Goal: Information Seeking & Learning: Understand process/instructions

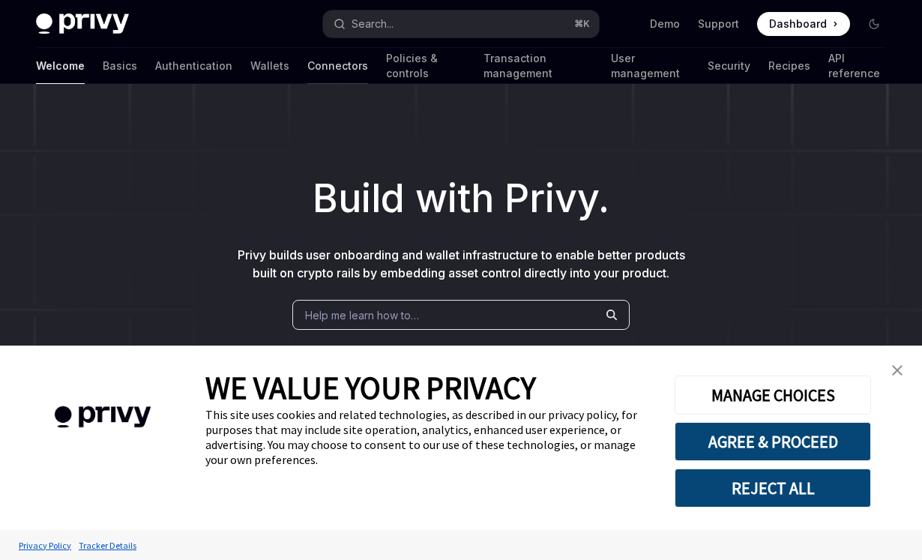
click at [307, 67] on link "Connectors" at bounding box center [337, 66] width 61 height 36
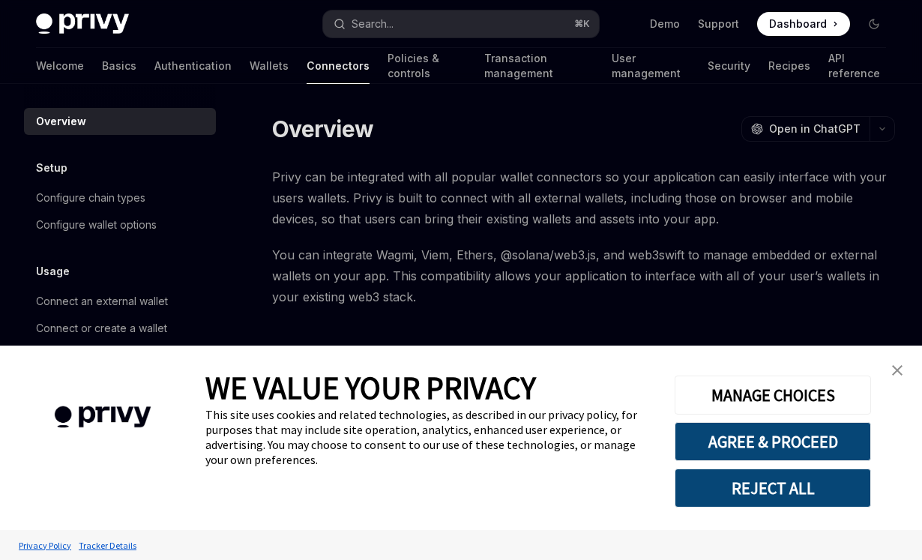
click at [895, 368] on img "close banner" at bounding box center [897, 370] width 10 height 10
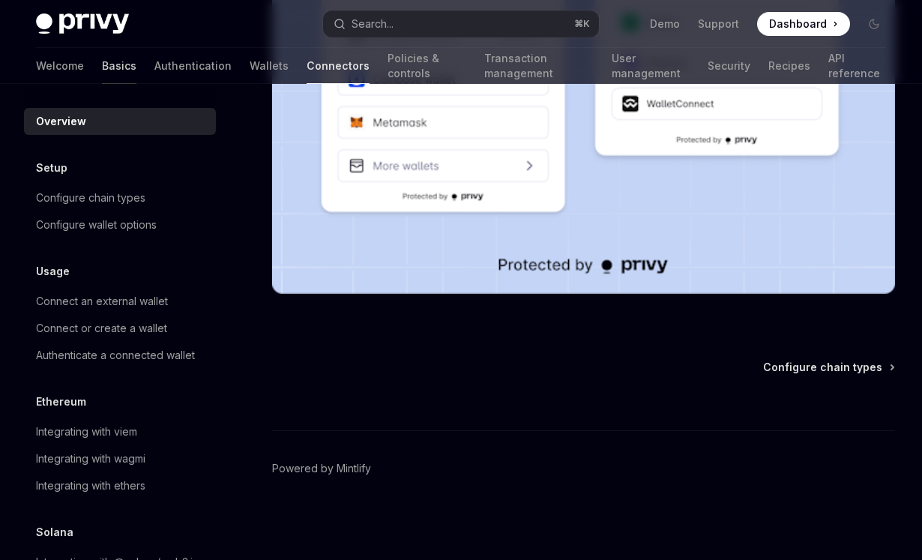
click at [102, 66] on link "Basics" at bounding box center [119, 66] width 34 height 36
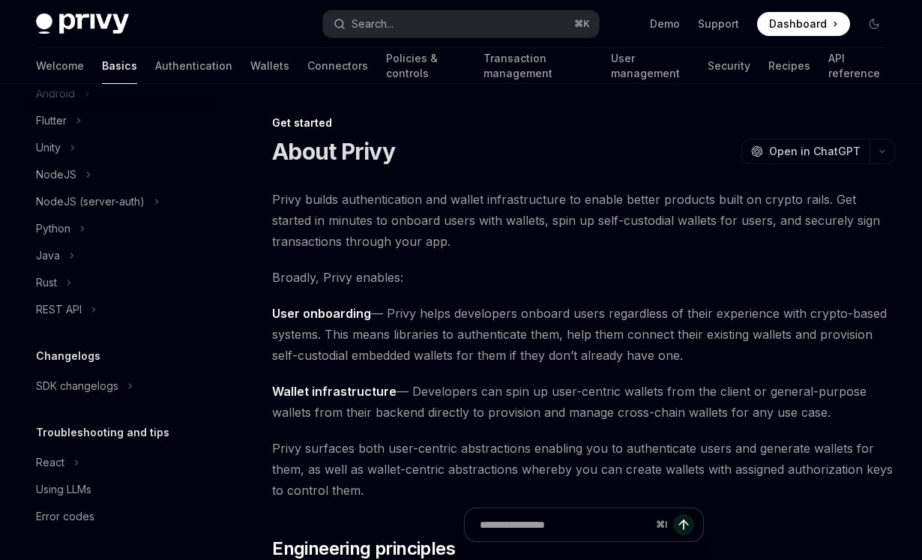
scroll to position [291, 0]
click at [155, 64] on link "Authentication" at bounding box center [193, 66] width 77 height 36
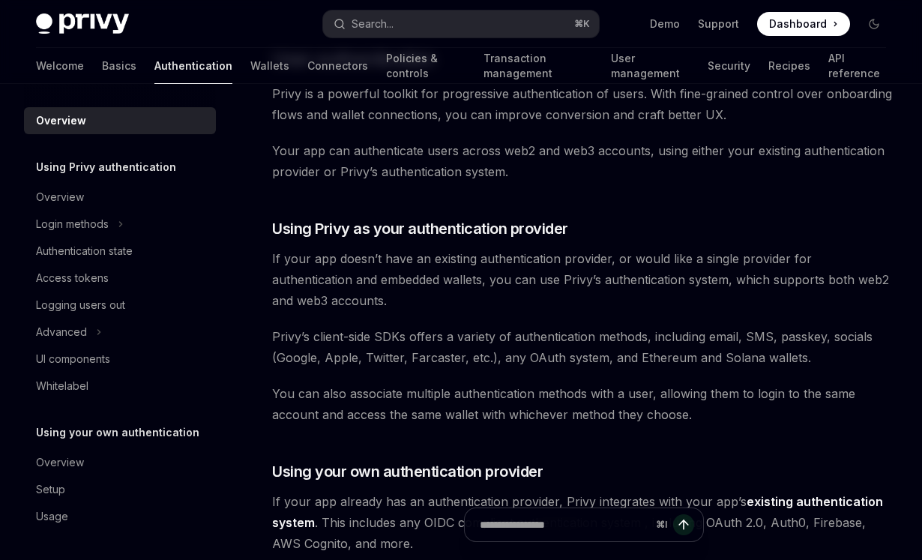
scroll to position [353, 0]
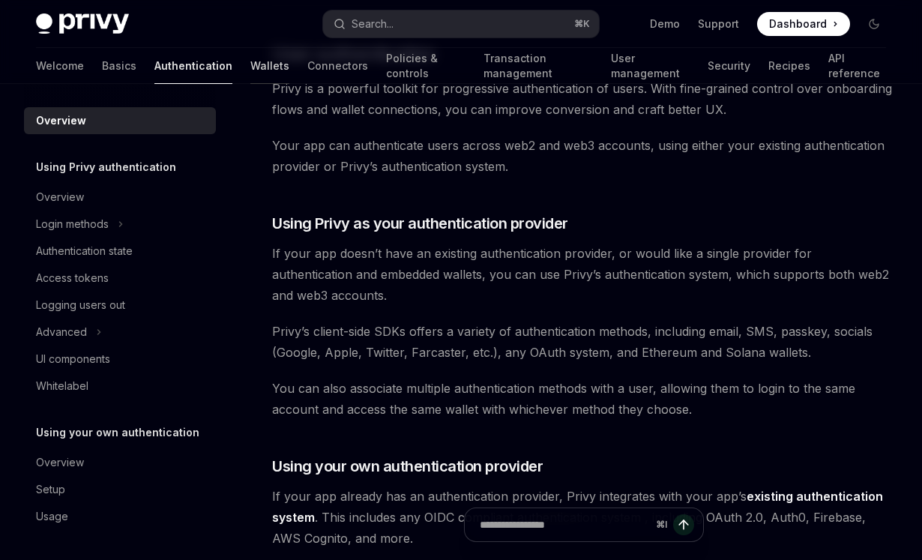
click at [250, 63] on link "Wallets" at bounding box center [269, 66] width 39 height 36
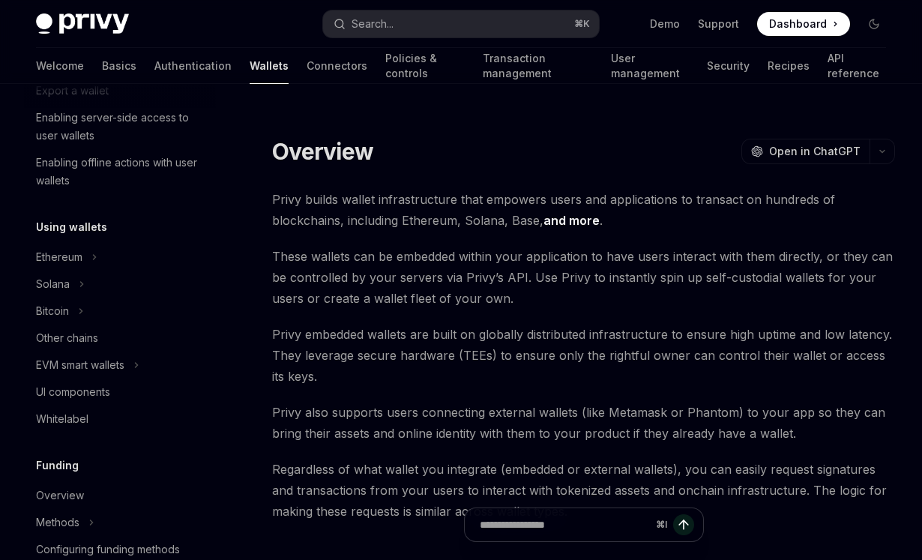
scroll to position [260, 0]
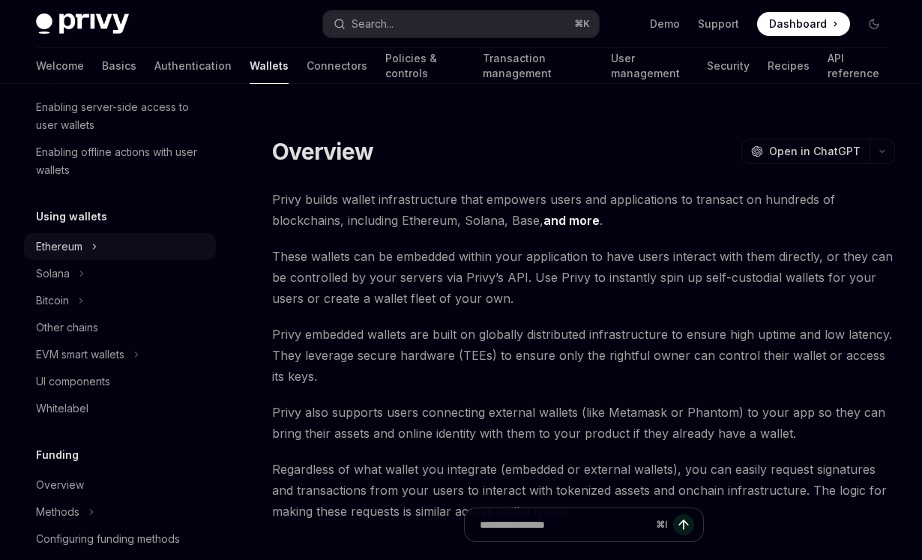
click at [74, 255] on div "Ethereum" at bounding box center [59, 247] width 46 height 18
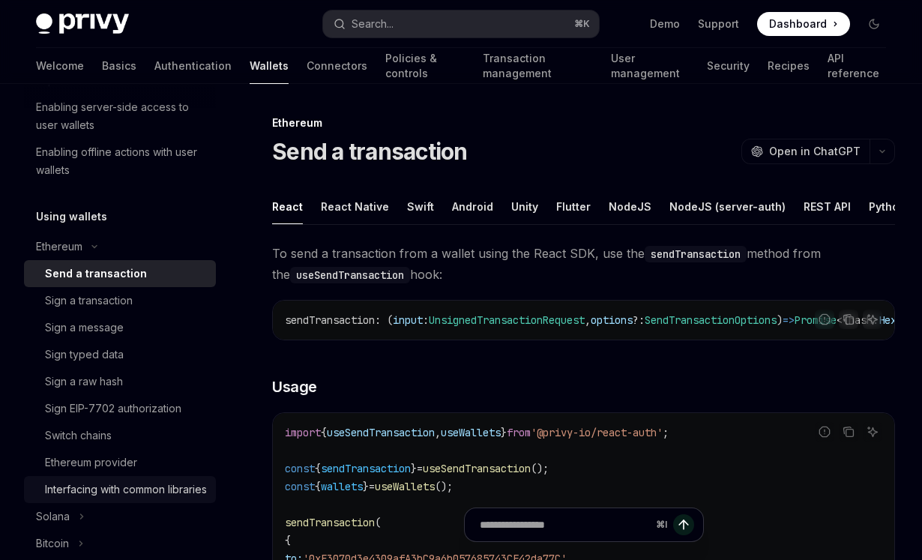
click at [136, 481] on div "Interfacing with common libraries" at bounding box center [126, 489] width 162 height 18
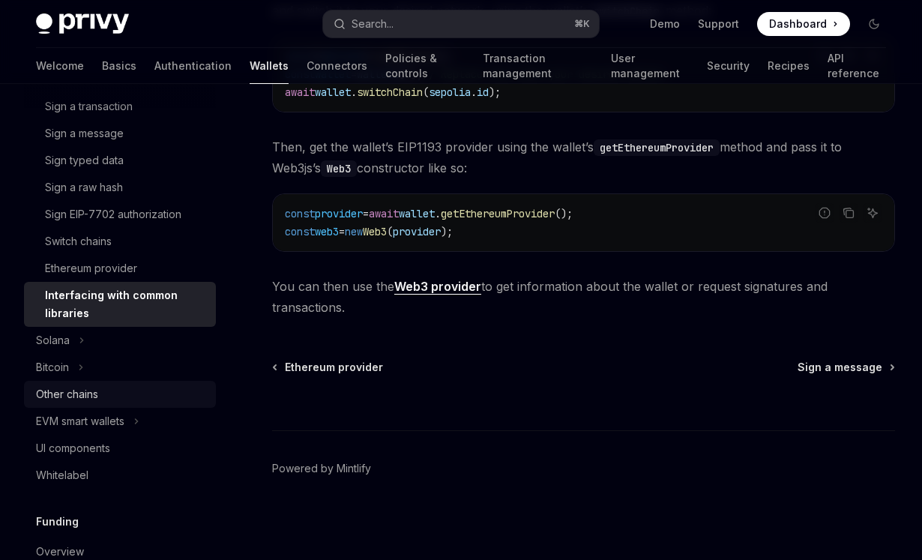
scroll to position [455, 0]
click at [87, 446] on div "UI components" at bounding box center [73, 447] width 74 height 18
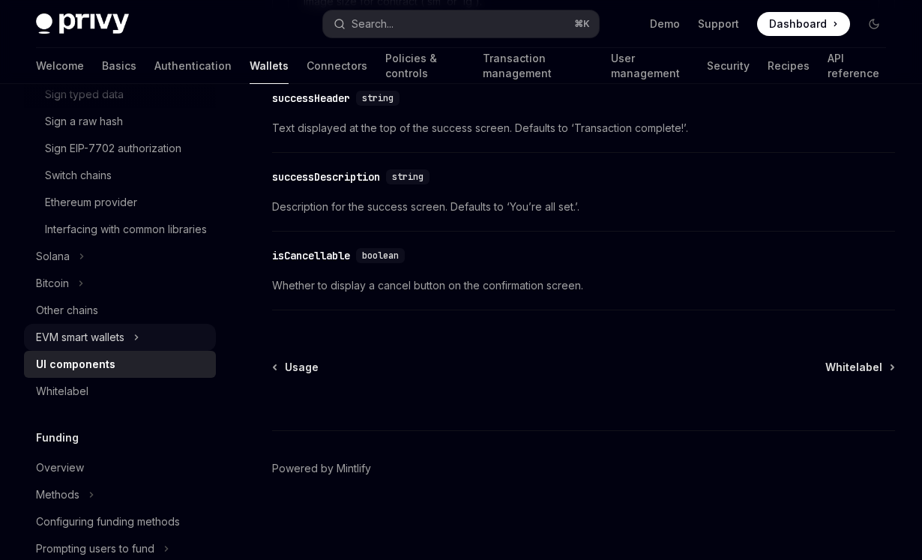
scroll to position [531, 0]
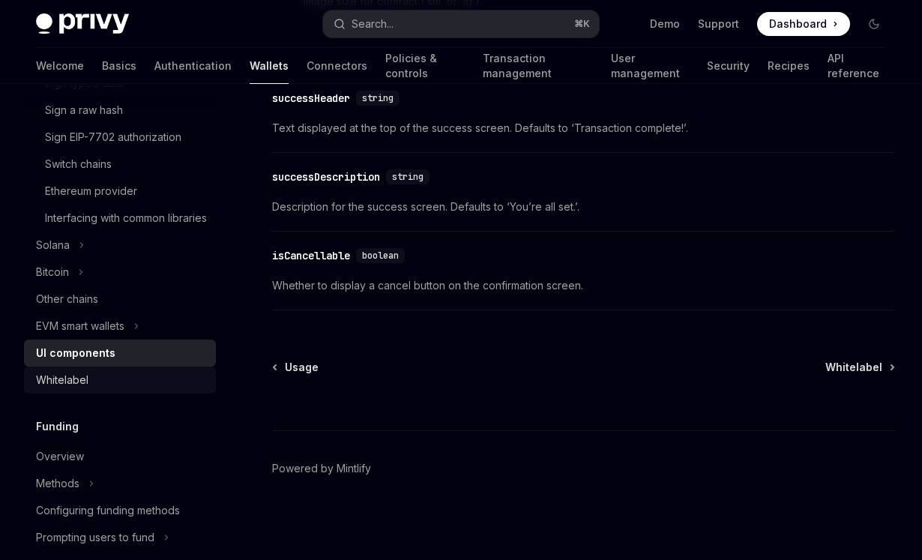
click at [173, 389] on div "Whitelabel" at bounding box center [121, 380] width 171 height 18
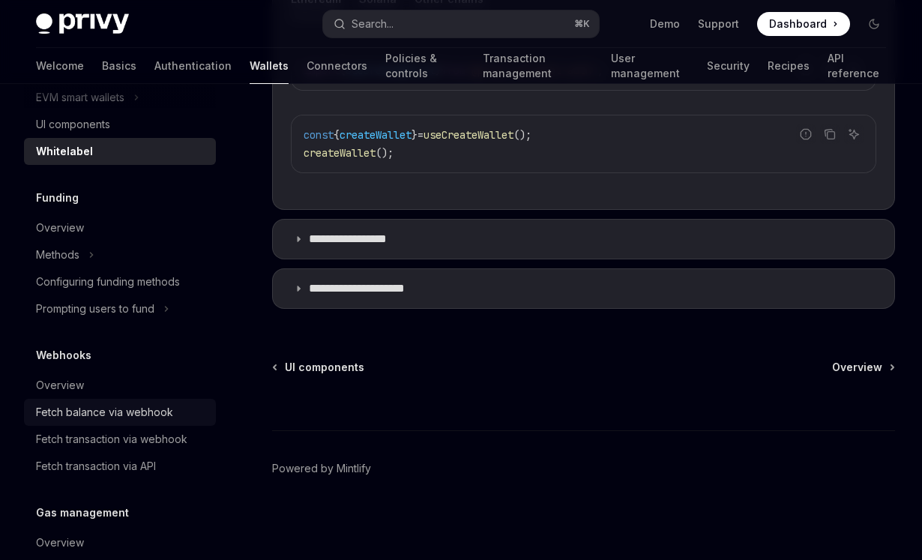
scroll to position [768, 0]
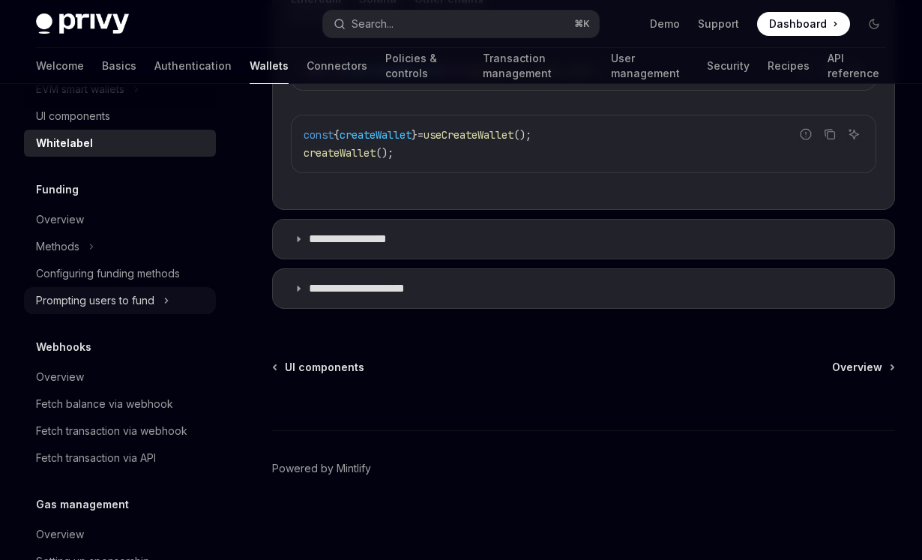
click at [126, 309] on div "Prompting users to fund" at bounding box center [95, 300] width 118 height 18
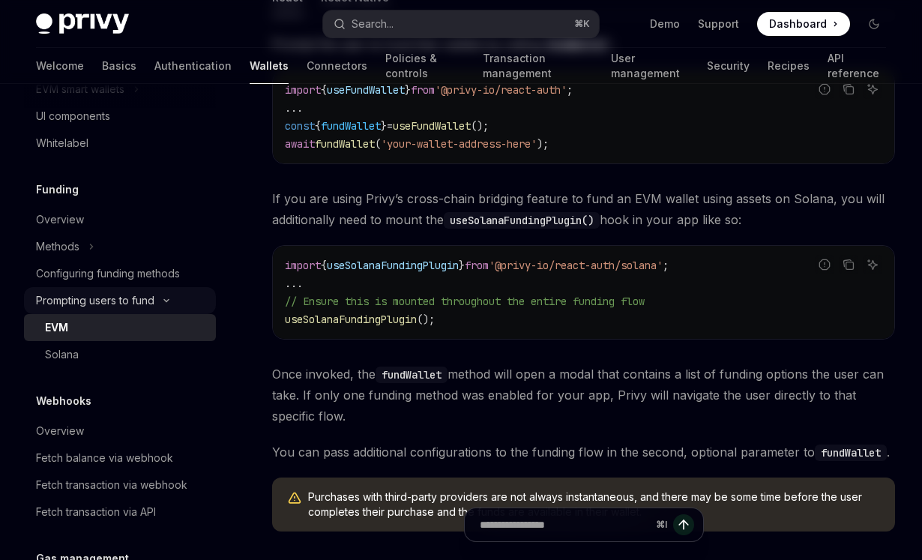
type textarea "*"
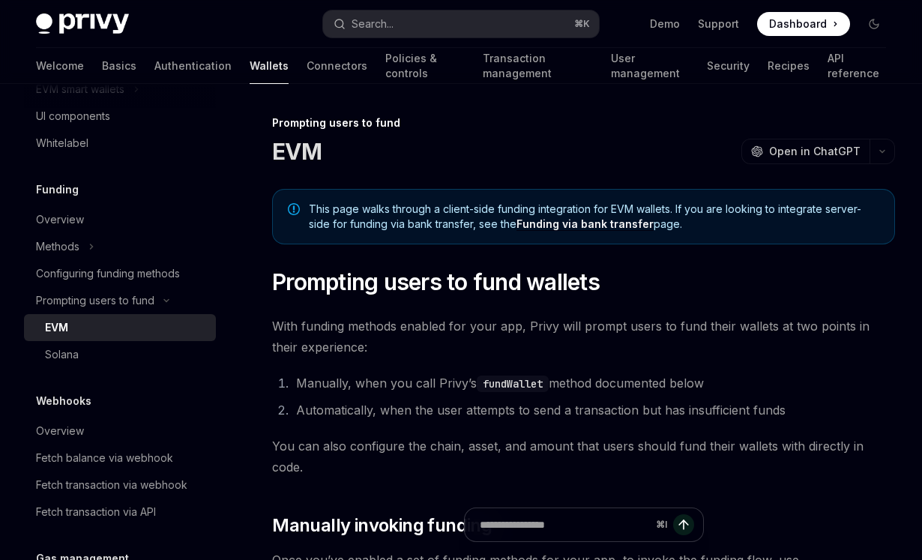
click at [599, 222] on link "Funding via bank transfer" at bounding box center [584, 223] width 137 height 13
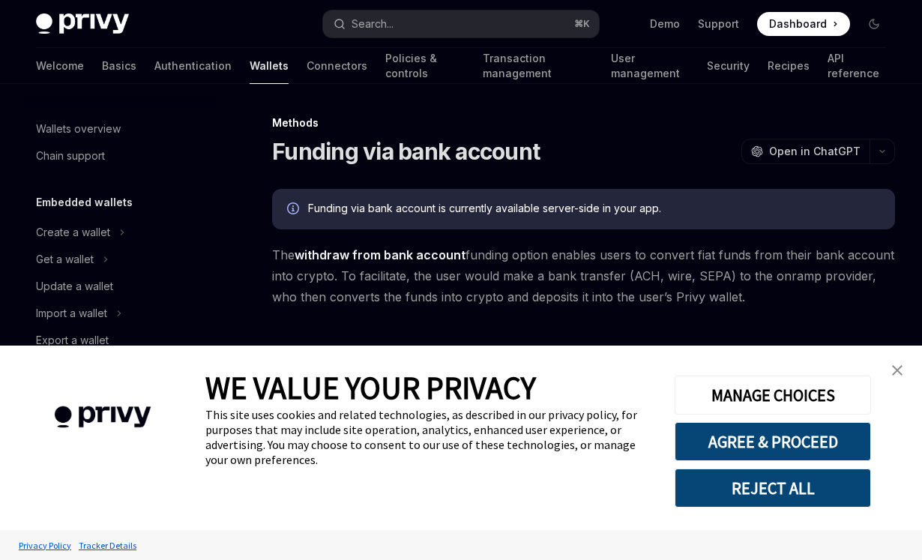
scroll to position [575, 0]
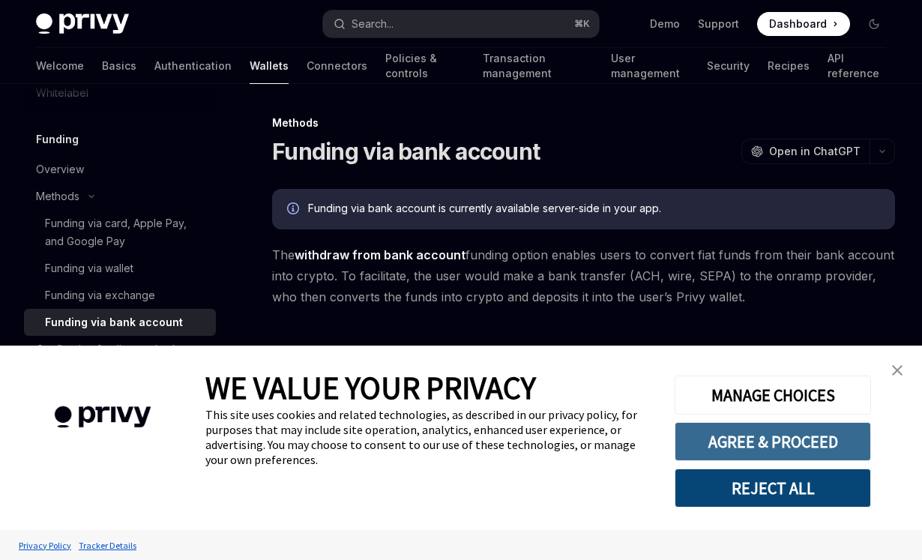
click at [828, 448] on button "AGREE & PROCEED" at bounding box center [772, 441] width 196 height 39
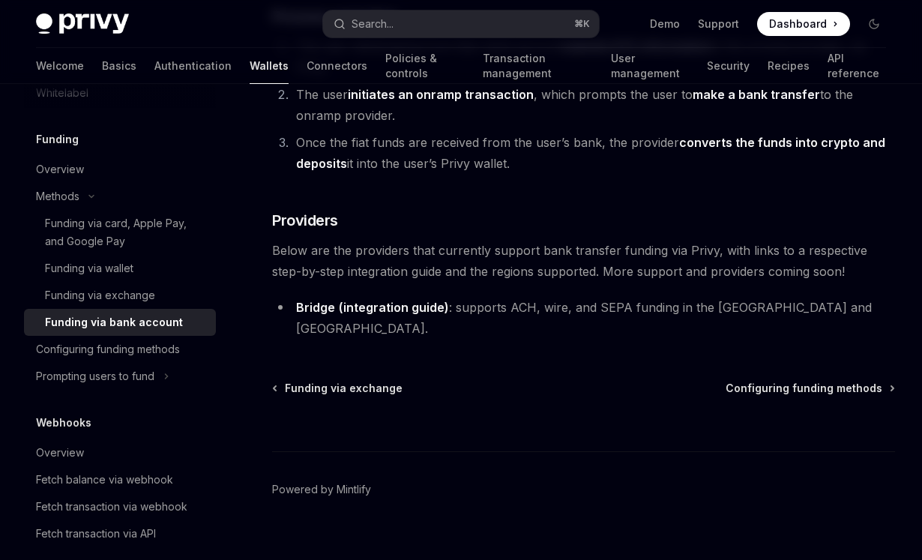
scroll to position [337, 0]
click at [858, 381] on span "Configuring funding methods" at bounding box center [803, 388] width 157 height 15
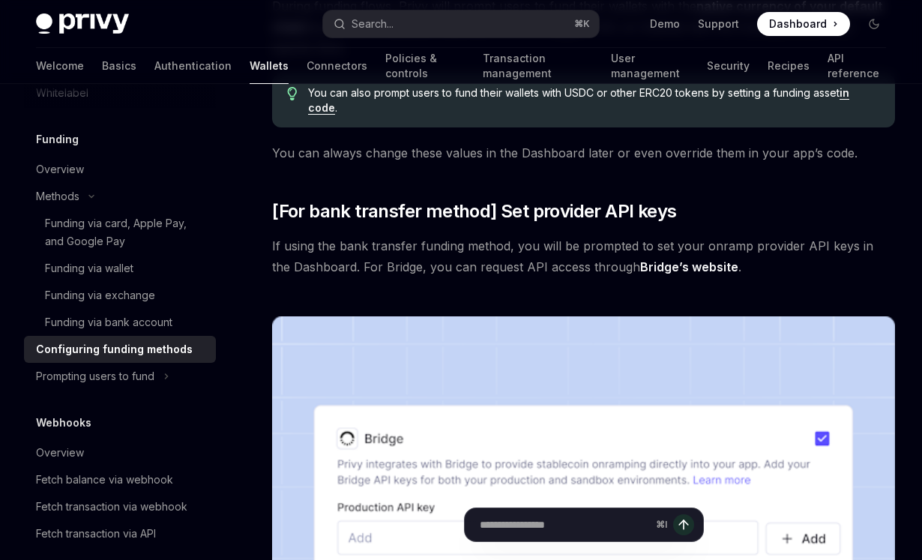
click at [680, 267] on link "Bridge’s website" at bounding box center [689, 267] width 98 height 16
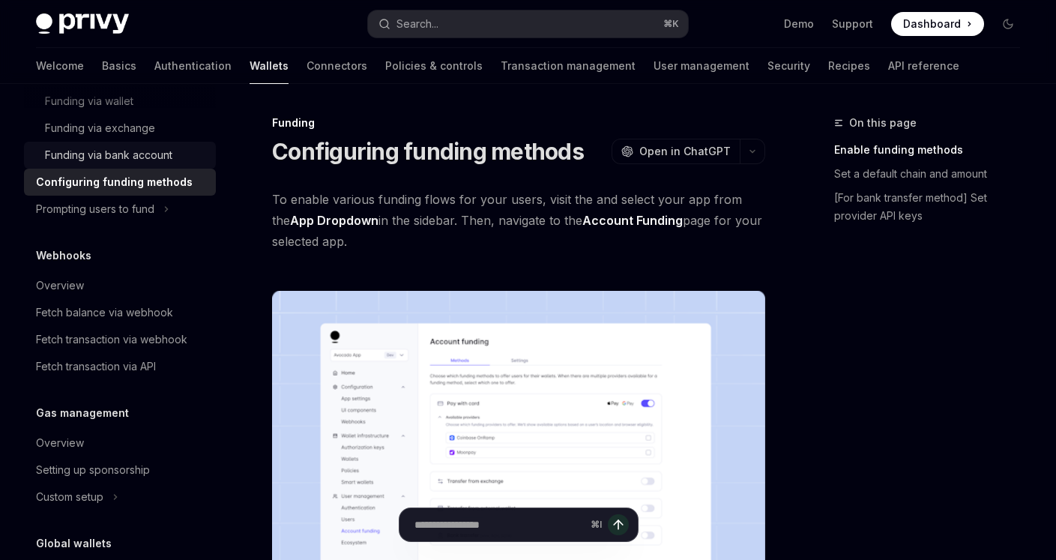
click at [114, 158] on div "Funding via bank account" at bounding box center [108, 155] width 127 height 18
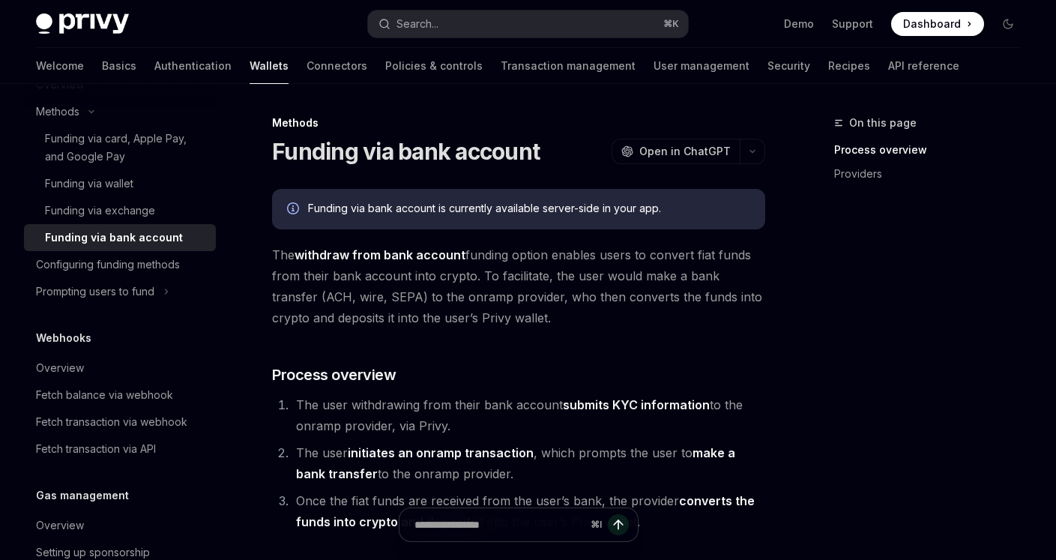
scroll to position [659, 0]
click at [114, 158] on div "Funding via card, Apple Pay, and Google Pay" at bounding box center [126, 149] width 162 height 36
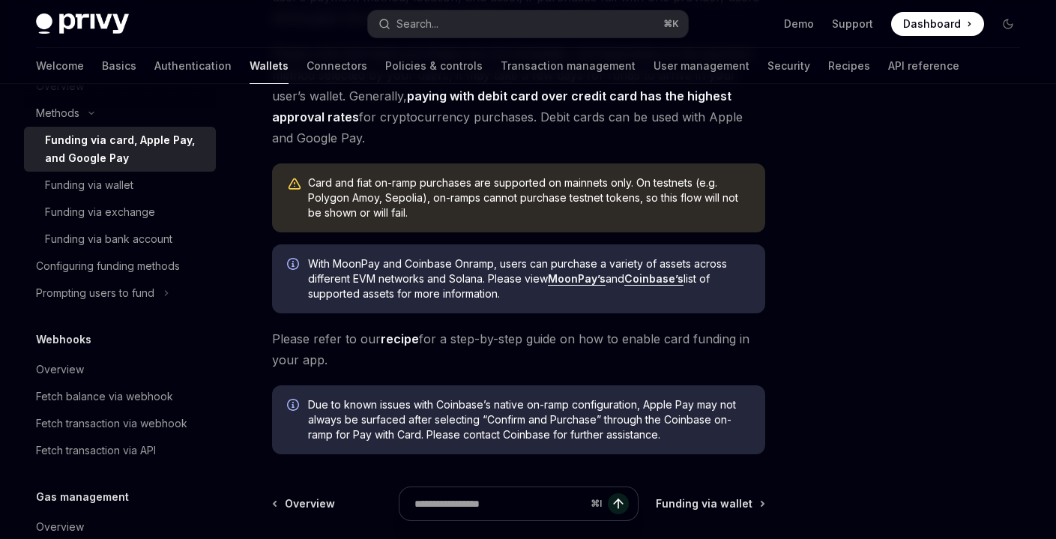
scroll to position [441, 0]
click at [410, 344] on link "recipe" at bounding box center [400, 339] width 38 height 16
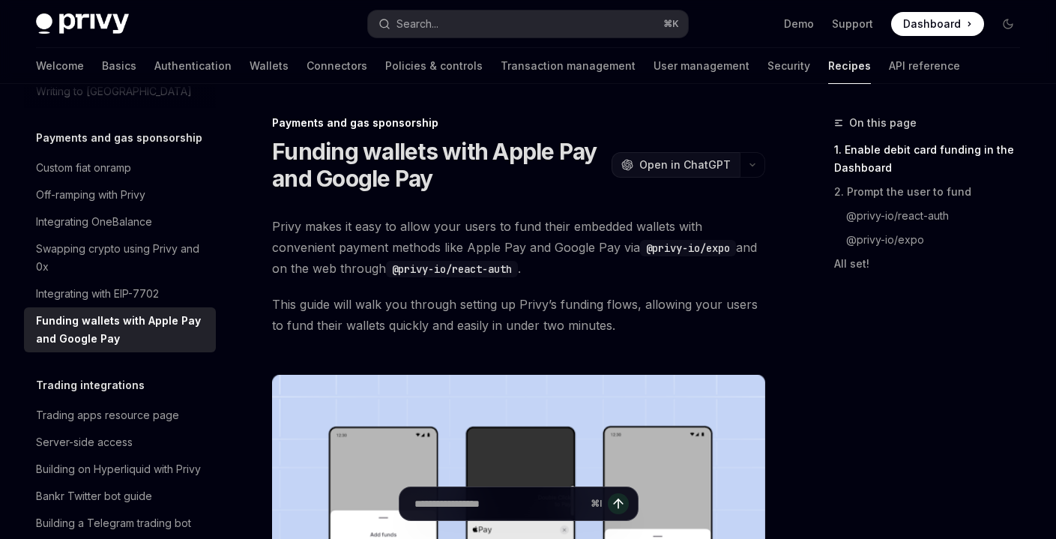
click at [712, 166] on span "Open in ChatGPT" at bounding box center [684, 164] width 91 height 15
click at [921, 214] on link "@privy-io/react-auth" at bounding box center [933, 216] width 198 height 24
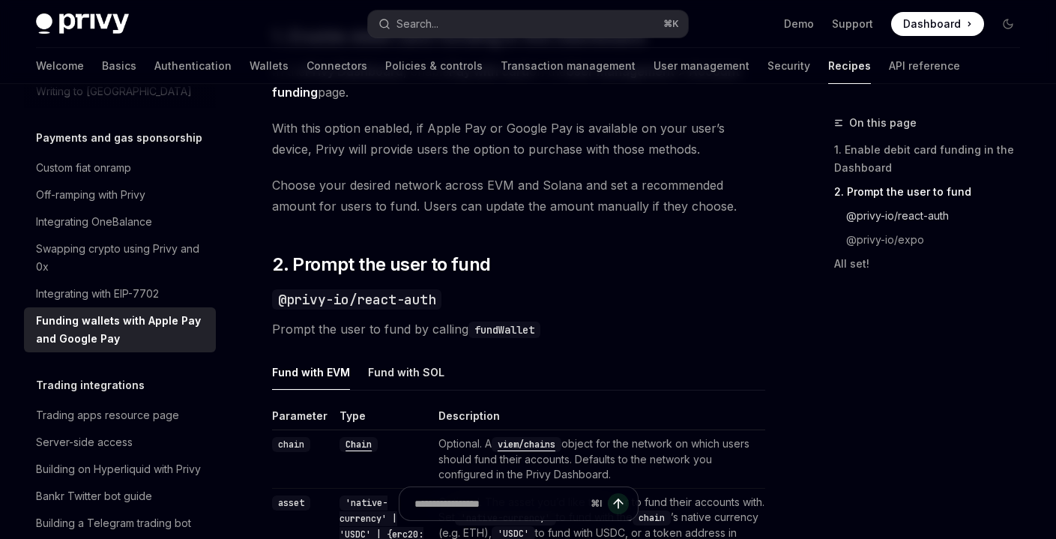
scroll to position [1018, 0]
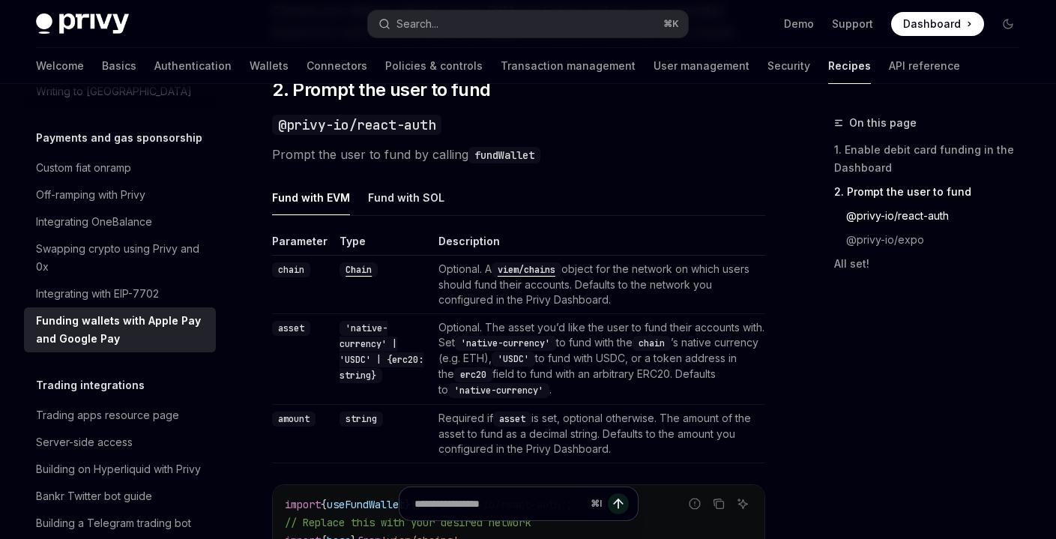
click at [921, 29] on span "Dashboard" at bounding box center [932, 23] width 58 height 15
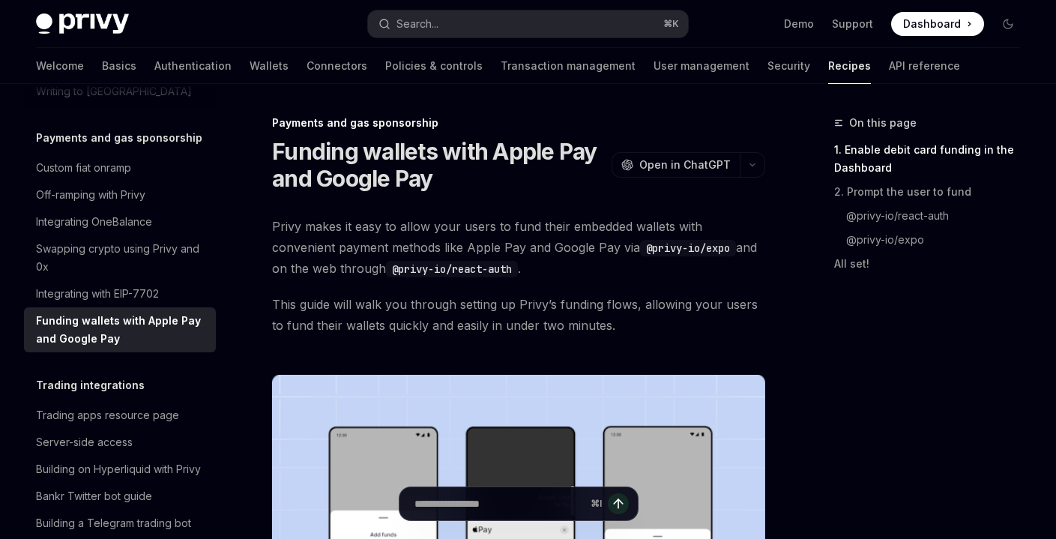
scroll to position [0, 0]
drag, startPoint x: 454, startPoint y: 270, endPoint x: 327, endPoint y: 276, distance: 127.6
click at [386, 276] on code "@privy-io/react-auth" at bounding box center [452, 269] width 132 height 16
copy span "@privy-io/react-auth"
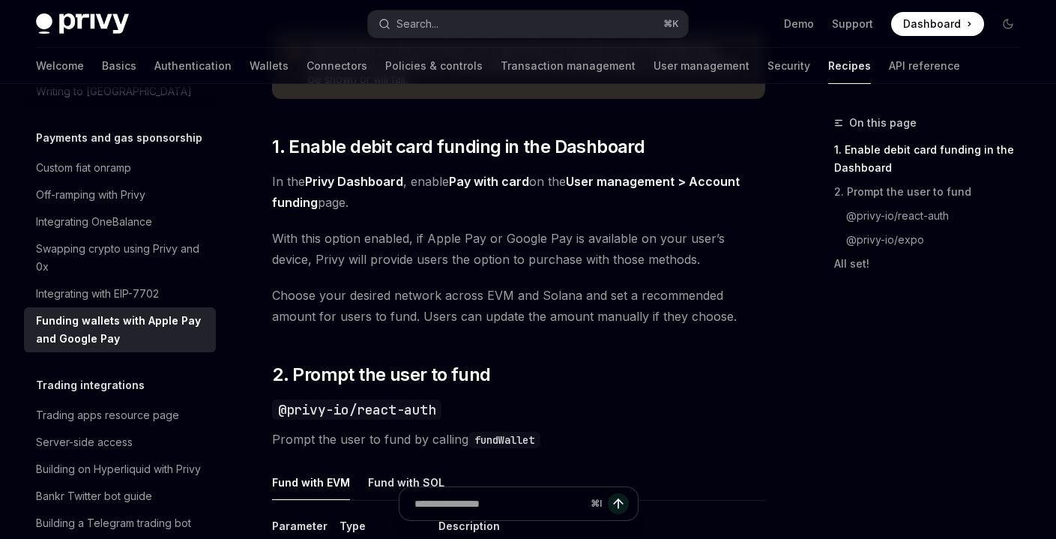
scroll to position [752, 0]
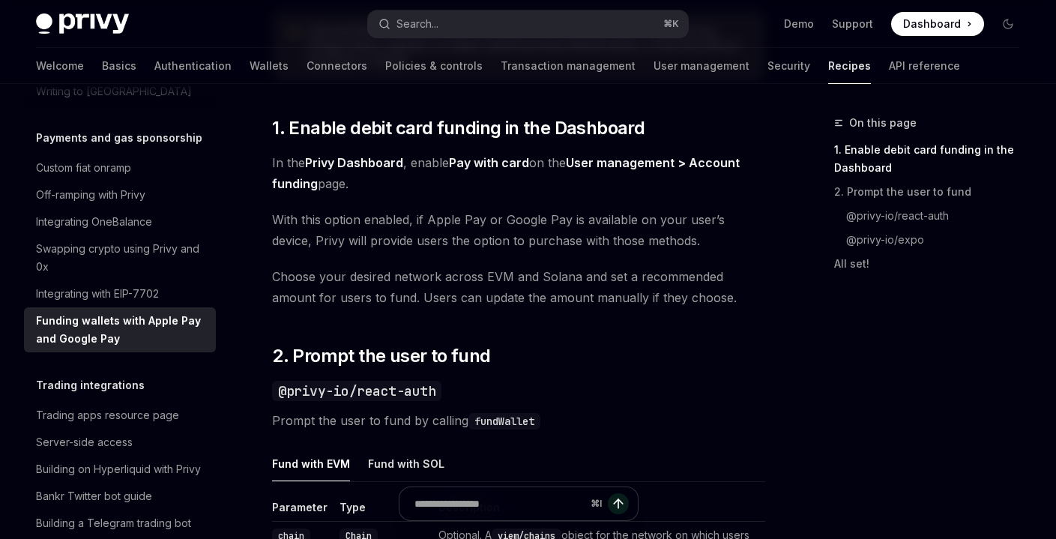
click at [847, 4] on div "Privy Docs home page Search... ⌘ K Demo Support Dashboard Dashboard Search..." at bounding box center [528, 24] width 984 height 48
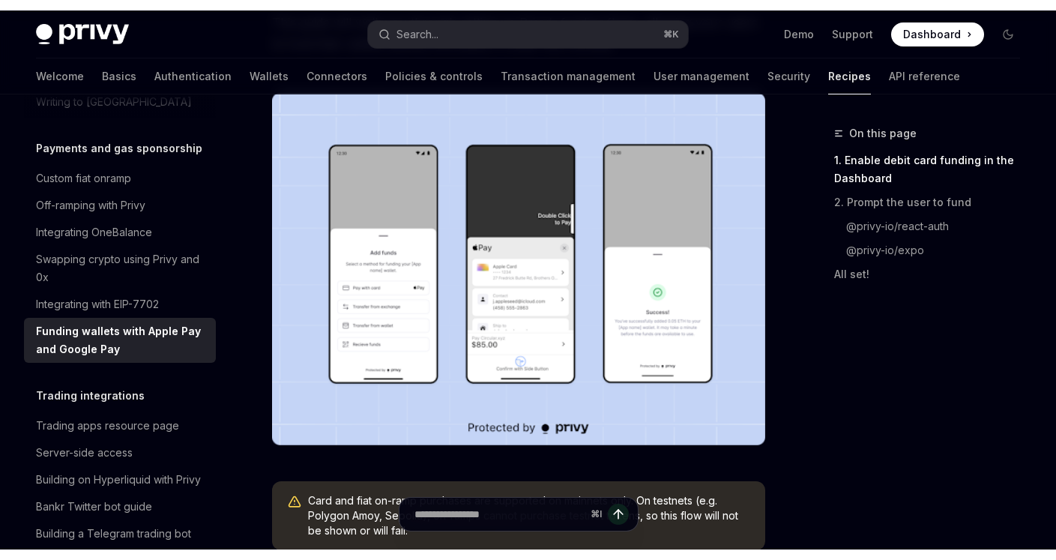
scroll to position [300, 0]
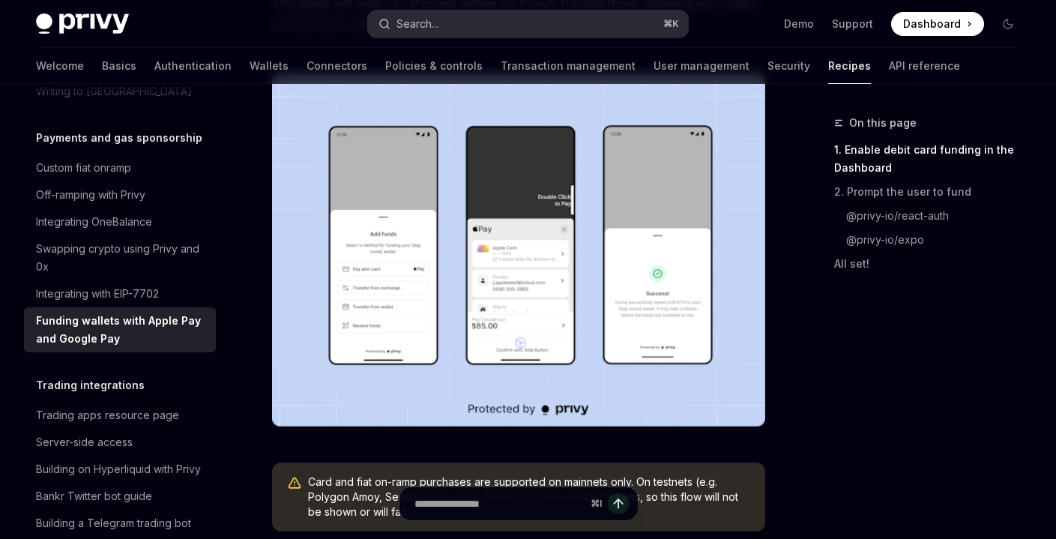
type textarea "*"
